Goal: Information Seeking & Learning: Check status

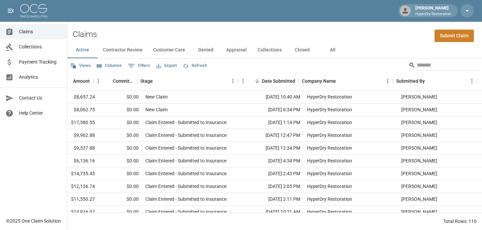
scroll to position [0, 220]
click at [417, 65] on input "Search" at bounding box center [444, 65] width 54 height 11
click at [333, 49] on button "All" at bounding box center [332, 50] width 30 height 16
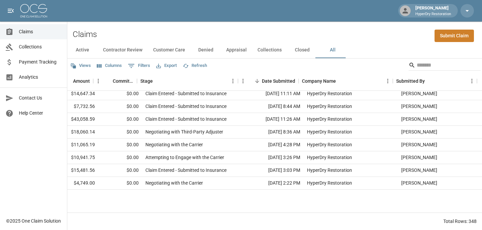
scroll to position [0, 220]
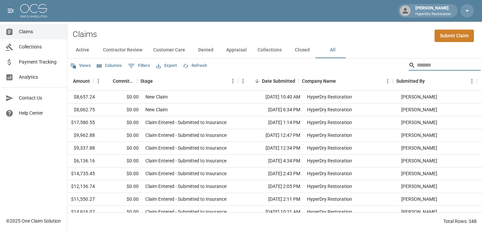
click at [417, 66] on input "Search" at bounding box center [444, 65] width 54 height 11
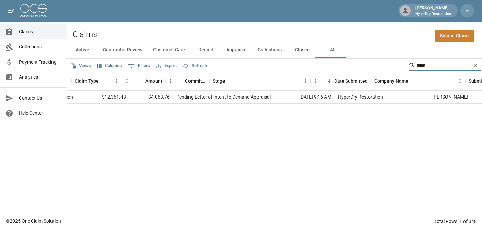
scroll to position [0, 147]
type input "****"
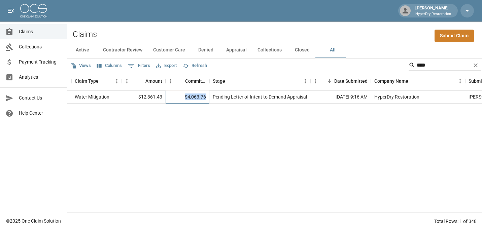
drag, startPoint x: 208, startPoint y: 96, endPoint x: 184, endPoint y: 99, distance: 23.7
click at [184, 99] on div "$4,063.76" at bounding box center [188, 97] width 44 height 13
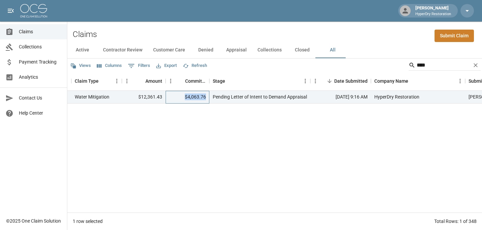
copy div "$4,063.76"
drag, startPoint x: 423, startPoint y: 67, endPoint x: 325, endPoint y: 66, distance: 98.6
click at [356, 67] on div "Views Columns 0 Filters Export Refresh ****" at bounding box center [274, 65] width 415 height 13
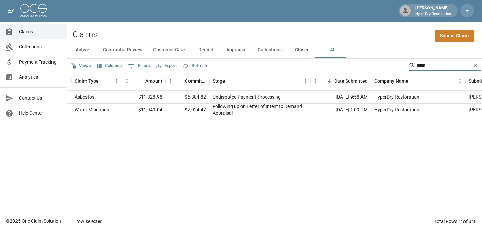
type input "****"
drag, startPoint x: 206, startPoint y: 110, endPoint x: 185, endPoint y: 114, distance: 21.4
click at [185, 114] on div "$7,024.47" at bounding box center [188, 110] width 44 height 13
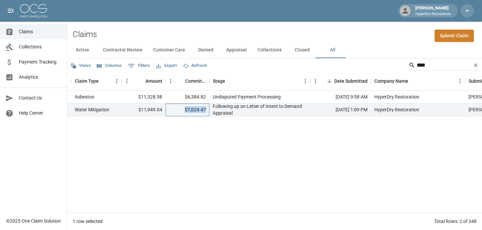
copy div "$7,024.47"
click at [234, 154] on div "[PERSON_NAME] (ASB) HO0001120893 Asbestos $11,328.98 $6,384.82 Undisputed Payme…" at bounding box center [234, 152] width 629 height 122
drag, startPoint x: 430, startPoint y: 69, endPoint x: 324, endPoint y: 72, distance: 106.1
click at [344, 77] on div "Views Columns 0 Filters Export Refresh **** Claim Name Claim Number Claim Type …" at bounding box center [274, 145] width 415 height 172
type input "*"
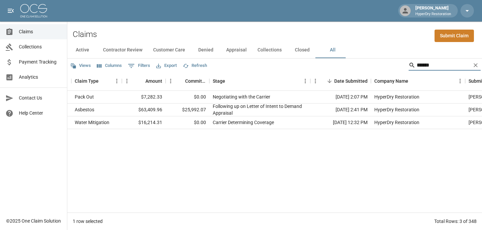
type input "******"
click at [280, 118] on div "Carrier Determining Coverage" at bounding box center [259, 122] width 101 height 13
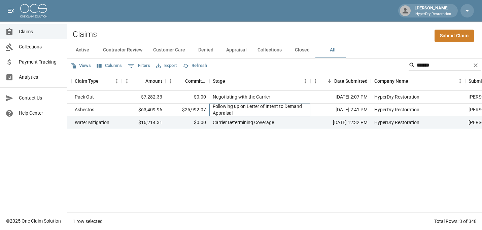
click at [285, 112] on div "Following up on Letter of Intent to Demand Appraisal" at bounding box center [260, 109] width 94 height 13
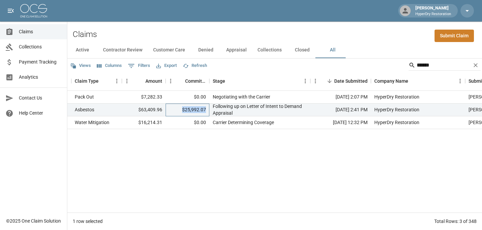
drag, startPoint x: 208, startPoint y: 109, endPoint x: 181, endPoint y: 114, distance: 26.7
click at [181, 114] on div "$25,992.07" at bounding box center [188, 110] width 44 height 13
copy div "$25,992.07"
drag, startPoint x: 427, startPoint y: 67, endPoint x: 363, endPoint y: 69, distance: 64.3
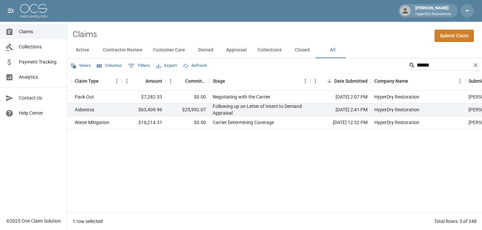
click at [365, 69] on div "Views Columns 0 Filters Export Refresh ******" at bounding box center [274, 65] width 415 height 13
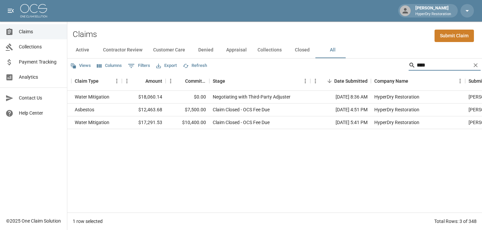
type input "****"
click at [169, 130] on div "[PERSON_NAME] PCL104235 Water Mitigation $18,060.14 $0.00 Negotiating with Thir…" at bounding box center [234, 152] width 629 height 122
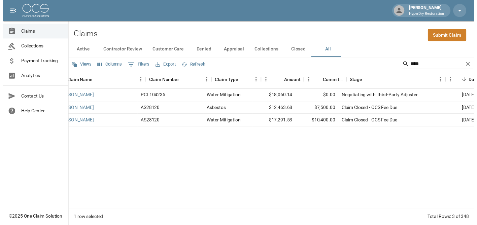
scroll to position [0, 0]
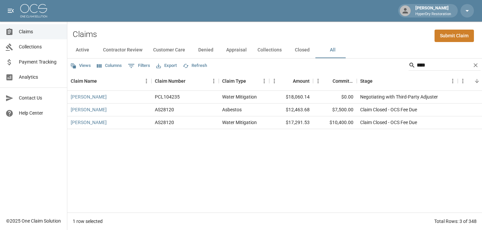
click at [98, 142] on div "[PERSON_NAME] PCL104235 Water Mitigation $18,060.14 $0.00 Negotiating with Thir…" at bounding box center [381, 152] width 629 height 122
click at [123, 108] on div "[PERSON_NAME]" at bounding box center [109, 110] width 84 height 13
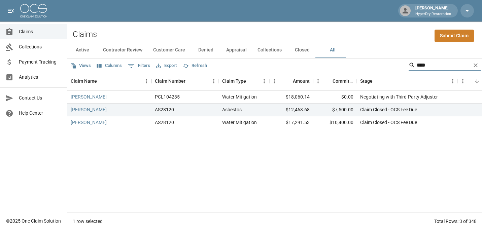
drag, startPoint x: 428, startPoint y: 67, endPoint x: 417, endPoint y: 66, distance: 10.8
click at [417, 66] on input "****" at bounding box center [444, 65] width 54 height 11
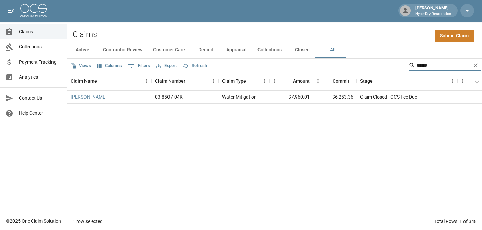
type input "*****"
click at [294, 165] on div "[PERSON_NAME] 03-85Q7-04K Water Mitigation $7,960.01 $6,253.36 Claim Closed - O…" at bounding box center [381, 152] width 629 height 122
click at [333, 138] on div "[PERSON_NAME] 03-85Q7-04K Water Mitigation $7,960.01 $6,253.36 Claim Closed - O…" at bounding box center [381, 152] width 629 height 122
drag, startPoint x: 355, startPoint y: 98, endPoint x: 331, endPoint y: 98, distance: 24.2
click at [331, 98] on div "$6,253.36" at bounding box center [335, 97] width 44 height 13
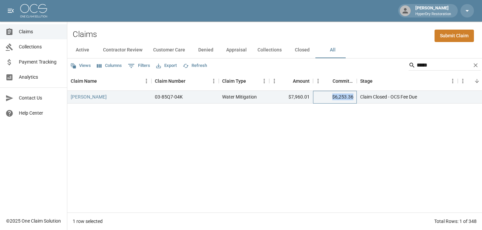
copy div "$6,253.36"
click at [344, 147] on div "[PERSON_NAME] 03-85Q7-04K Water Mitigation $7,960.01 $6,253.36 Claim Closed - O…" at bounding box center [381, 152] width 629 height 122
drag, startPoint x: 429, startPoint y: 59, endPoint x: 426, endPoint y: 62, distance: 3.8
click at [427, 62] on div "Views Columns 0 Filters Export Refresh *****" at bounding box center [274, 65] width 415 height 13
drag, startPoint x: 428, startPoint y: 65, endPoint x: 355, endPoint y: 66, distance: 72.7
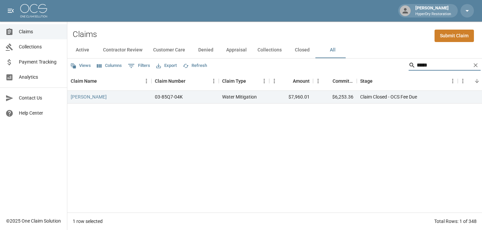
click at [355, 66] on div "Views Columns 0 Filters Export Refresh *****" at bounding box center [274, 65] width 415 height 13
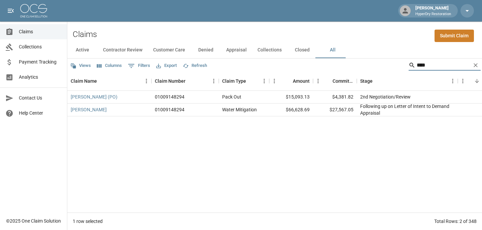
type input "****"
click at [367, 169] on div "[PERSON_NAME] (PO) 01009148294 Pack Out $15,093.13 $4,381.82 2nd Negotiation/Re…" at bounding box center [381, 152] width 629 height 122
drag, startPoint x: 356, startPoint y: 98, endPoint x: 334, endPoint y: 97, distance: 21.6
click at [334, 97] on div "$4,381.82" at bounding box center [335, 97] width 44 height 13
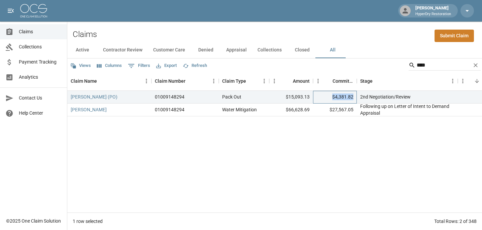
copy div "$4,381.82"
drag, startPoint x: 425, startPoint y: 66, endPoint x: 353, endPoint y: 62, distance: 71.5
click at [372, 65] on div "Views Columns 0 Filters Export Refresh ****" at bounding box center [274, 65] width 415 height 13
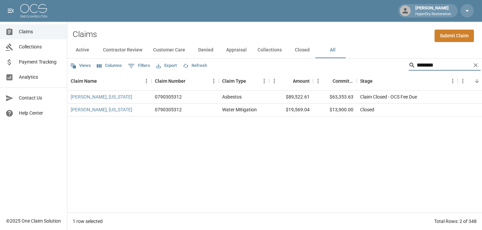
type input "********"
click at [343, 155] on div "[PERSON_NAME], [US_STATE] 0790305312 Asbestos $89,522.61 $63,353.63 Claim Close…" at bounding box center [381, 152] width 629 height 122
click at [98, 98] on link "[PERSON_NAME], [US_STATE]" at bounding box center [102, 97] width 62 height 7
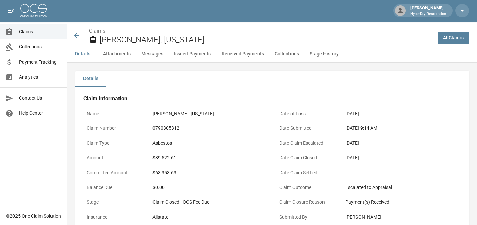
click at [237, 52] on button "Received Payments" at bounding box center [242, 54] width 53 height 16
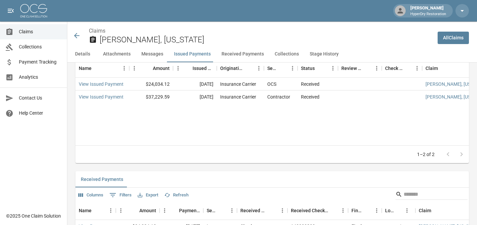
scroll to position [926, 0]
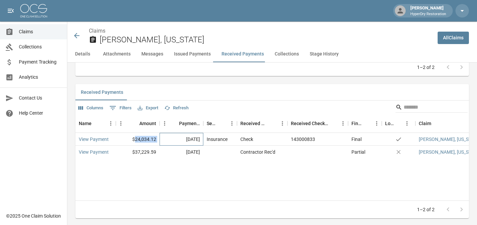
drag, startPoint x: 163, startPoint y: 139, endPoint x: 135, endPoint y: 140, distance: 28.3
click at [135, 140] on div "View Payment $24,034.12 [DATE] Insurance Check 143000833 Final yes [PERSON_NAME…" at bounding box center [359, 139] width 569 height 13
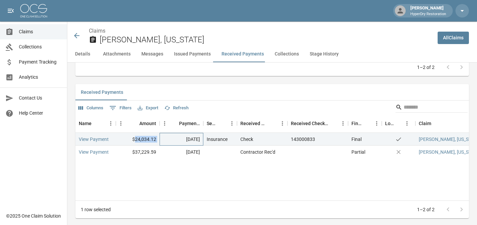
copy div "24,034.12"
click at [170, 183] on div "Name Amount Payment Date Sender Received Method Received Check Number Final/Par…" at bounding box center [272, 157] width 394 height 87
click at [70, 34] on div "Claims [PERSON_NAME], [US_STATE]" at bounding box center [249, 34] width 365 height 25
click at [84, 37] on div "Claims [PERSON_NAME], [US_STATE]" at bounding box center [253, 36] width 360 height 18
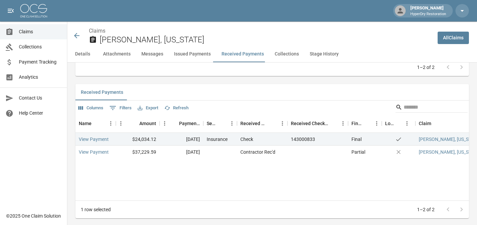
click at [82, 37] on div "Claims [PERSON_NAME], [US_STATE]" at bounding box center [253, 36] width 360 height 18
click at [74, 35] on icon at bounding box center [76, 35] width 5 height 5
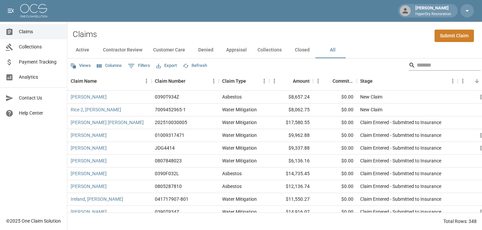
click at [422, 67] on input "Search" at bounding box center [444, 65] width 54 height 11
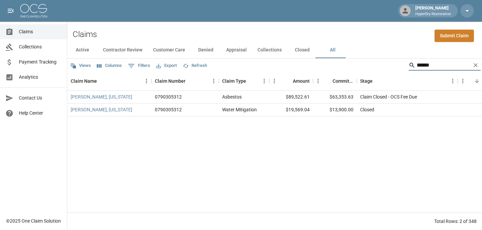
type input "******"
click at [374, 141] on div "[PERSON_NAME], [US_STATE] 0790305312 Asbestos $89,522.61 $63,353.63 Claim Close…" at bounding box center [381, 152] width 629 height 122
drag, startPoint x: 188, startPoint y: 98, endPoint x: 152, endPoint y: 102, distance: 35.3
click at [152, 102] on div "0790305312" at bounding box center [184, 97] width 67 height 13
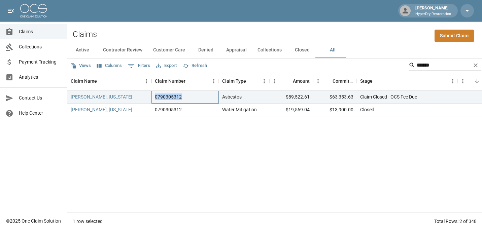
copy div "0790305312"
click at [238, 140] on div "[PERSON_NAME], [US_STATE] 0790305312 Asbestos $89,522.61 $63,353.63 Claim Close…" at bounding box center [381, 152] width 629 height 122
drag, startPoint x: 427, startPoint y: 63, endPoint x: 372, endPoint y: 62, distance: 54.5
click at [373, 62] on div "Views Columns 0 Filters Export Refresh ******" at bounding box center [274, 65] width 415 height 13
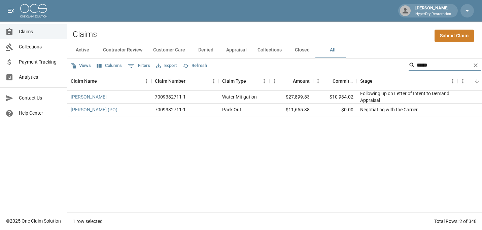
type input "*****"
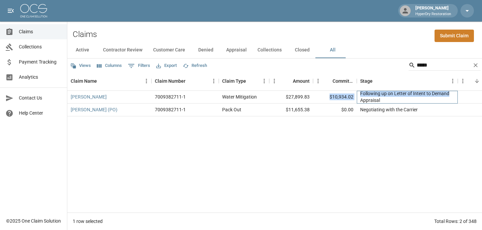
drag, startPoint x: 358, startPoint y: 98, endPoint x: 328, endPoint y: 98, distance: 29.3
click at [328, 98] on div "[PERSON_NAME] 7009382711-1 Water Mitigation $27,899.83 $10,934.02 Following up …" at bounding box center [381, 97] width 629 height 13
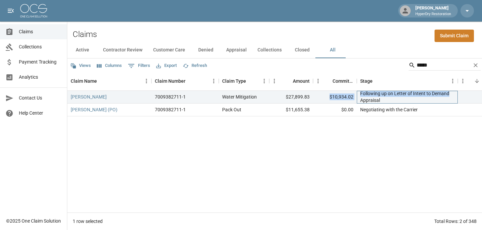
copy div "$10,934.02 Following up on Letter of Intent to Demand"
click at [362, 126] on div "[PERSON_NAME] 7009382711-1 Water Mitigation $27,899.83 $10,934.02 Following up …" at bounding box center [381, 152] width 629 height 122
drag, startPoint x: 353, startPoint y: 98, endPoint x: 331, endPoint y: 99, distance: 22.6
click at [331, 99] on div "$10,934.02" at bounding box center [335, 97] width 44 height 13
copy div "$10,934.02"
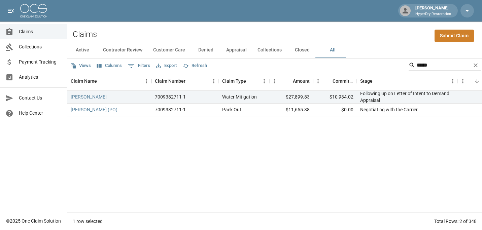
drag, startPoint x: 265, startPoint y: 134, endPoint x: 269, endPoint y: 129, distance: 6.0
click at [265, 134] on div "[PERSON_NAME] 7009382711-1 Water Mitigation $27,899.83 $10,934.02 Following up …" at bounding box center [381, 152] width 629 height 122
drag, startPoint x: 441, startPoint y: 68, endPoint x: 337, endPoint y: 68, distance: 103.7
click at [341, 68] on div "Views Columns 0 Filters Export Refresh *****" at bounding box center [274, 65] width 415 height 13
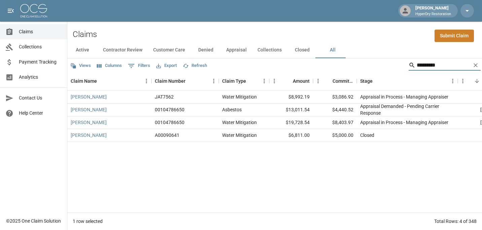
type input "********"
click at [98, 96] on link "[PERSON_NAME]" at bounding box center [89, 97] width 36 height 7
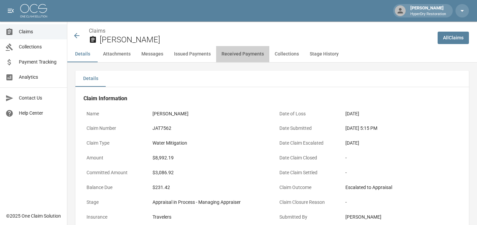
click at [246, 55] on button "Received Payments" at bounding box center [242, 54] width 53 height 16
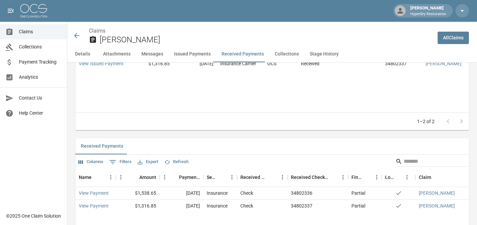
scroll to position [952, 0]
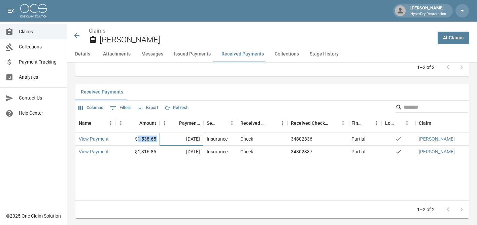
drag, startPoint x: 161, startPoint y: 139, endPoint x: 140, endPoint y: 142, distance: 21.1
click at [140, 142] on div "View Payment $1,538.65 [DATE] Insurance Check 34802336 Partial yes [PERSON_NAME…" at bounding box center [359, 139] width 569 height 13
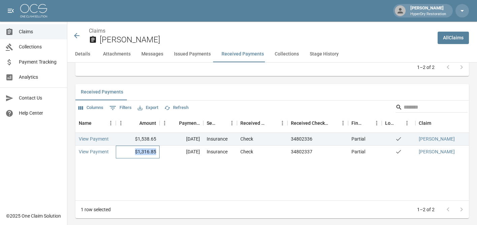
drag, startPoint x: 157, startPoint y: 152, endPoint x: 137, endPoint y: 153, distance: 19.9
click at [137, 153] on div "$1,316.85" at bounding box center [138, 152] width 44 height 13
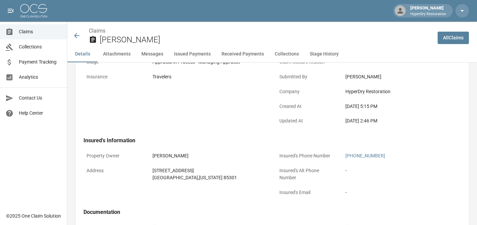
scroll to position [0, 0]
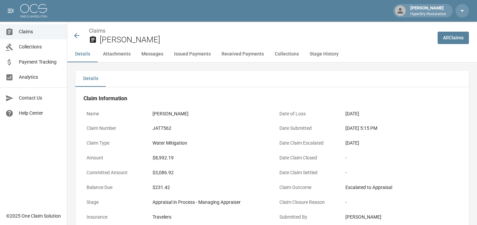
click at [72, 33] on div "[PERSON_NAME]" at bounding box center [249, 34] width 365 height 25
click at [70, 34] on div "[PERSON_NAME]" at bounding box center [249, 34] width 365 height 25
drag, startPoint x: 68, startPoint y: 33, endPoint x: 74, endPoint y: 35, distance: 6.4
click at [68, 33] on div "[PERSON_NAME]" at bounding box center [249, 34] width 365 height 25
click at [74, 35] on icon at bounding box center [77, 36] width 8 height 8
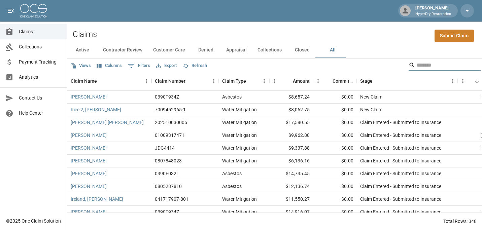
click at [420, 67] on input "Search" at bounding box center [444, 65] width 54 height 11
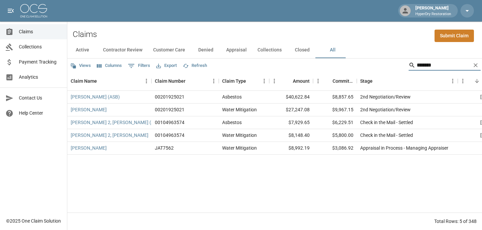
type input "*******"
click at [200, 152] on div "JAT7562" at bounding box center [184, 148] width 67 height 13
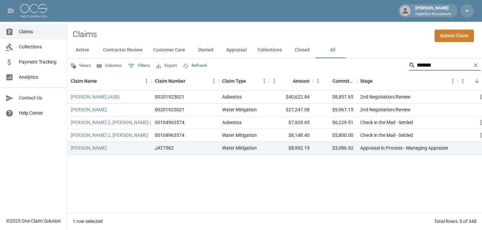
drag, startPoint x: 433, startPoint y: 66, endPoint x: 315, endPoint y: 66, distance: 117.8
click at [316, 65] on div "Views Columns 0 Filters Export Refresh *******" at bounding box center [274, 65] width 415 height 13
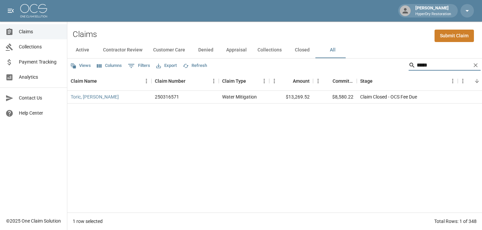
type input "*****"
click at [387, 141] on div "Toric, [PERSON_NAME] 250316571 Water Mitigation $13,269.52 $8,580.22 Claim Clos…" at bounding box center [381, 152] width 629 height 122
click at [78, 95] on link "Toric, [PERSON_NAME]" at bounding box center [95, 97] width 48 height 7
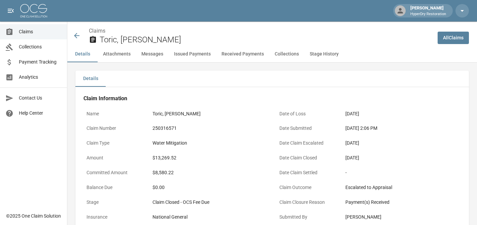
click at [229, 47] on button "Received Payments" at bounding box center [242, 54] width 53 height 16
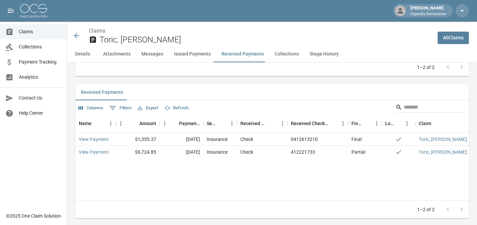
scroll to position [926, 0]
drag, startPoint x: 160, startPoint y: 140, endPoint x: 138, endPoint y: 141, distance: 21.9
click at [138, 141] on div "View Payment $1,355.37 [DATE] Insurance Check 0412613210 Final yes Toric, [PERS…" at bounding box center [359, 139] width 569 height 13
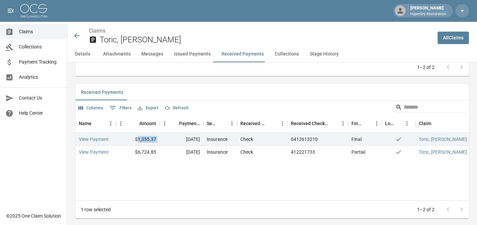
click at [25, 33] on span "Claims" at bounding box center [40, 31] width 43 height 7
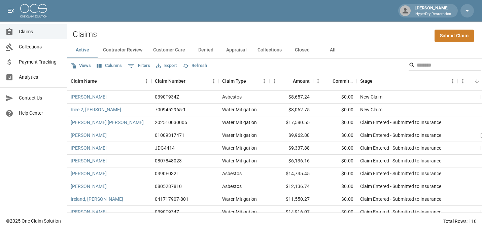
click at [332, 49] on button "All" at bounding box center [332, 50] width 30 height 16
click at [417, 64] on input "Search" at bounding box center [444, 65] width 54 height 11
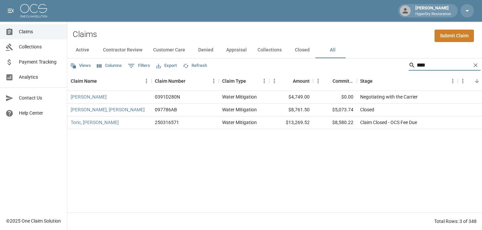
type input "****"
